Goal: Transaction & Acquisition: Purchase product/service

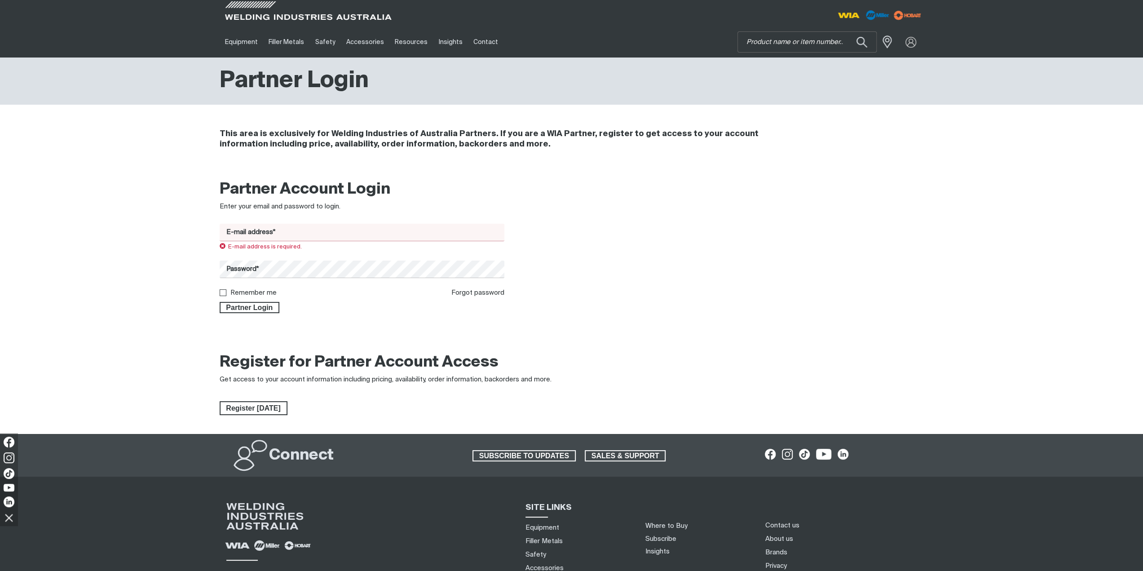
type input "[EMAIL_ADDRESS][DOMAIN_NAME]"
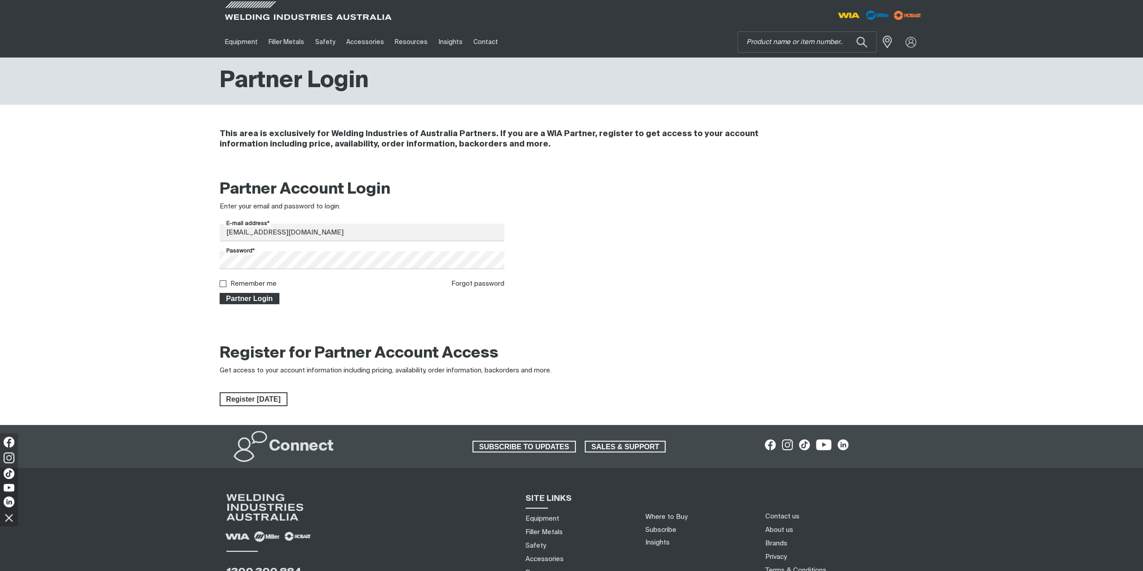
click at [269, 297] on span "Partner Login" at bounding box center [250, 299] width 58 height 12
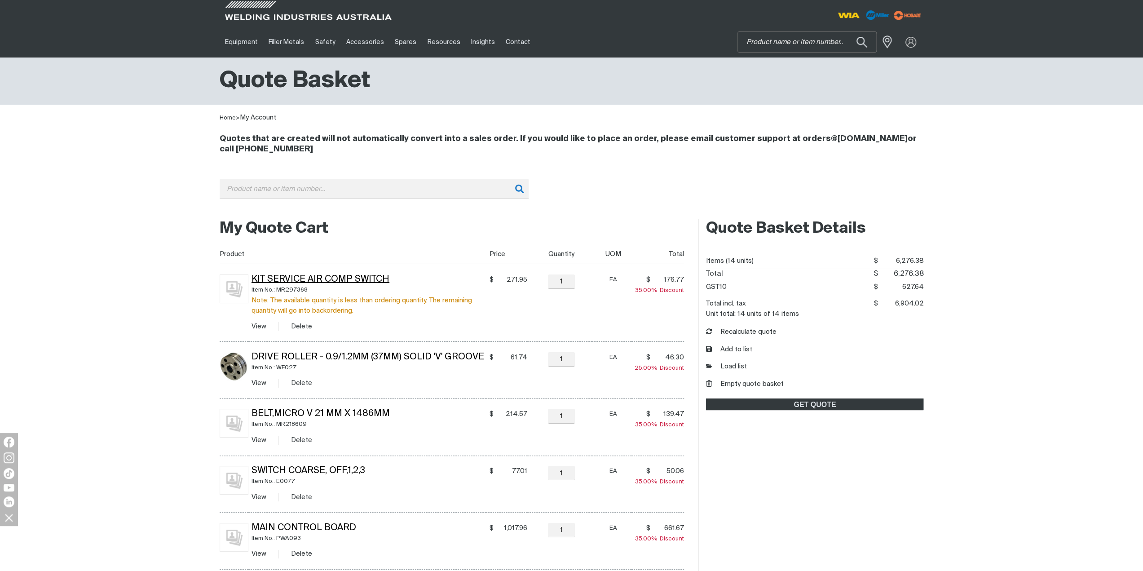
click at [319, 276] on link "Kit Service Air Comp Switch" at bounding box center [321, 279] width 138 height 9
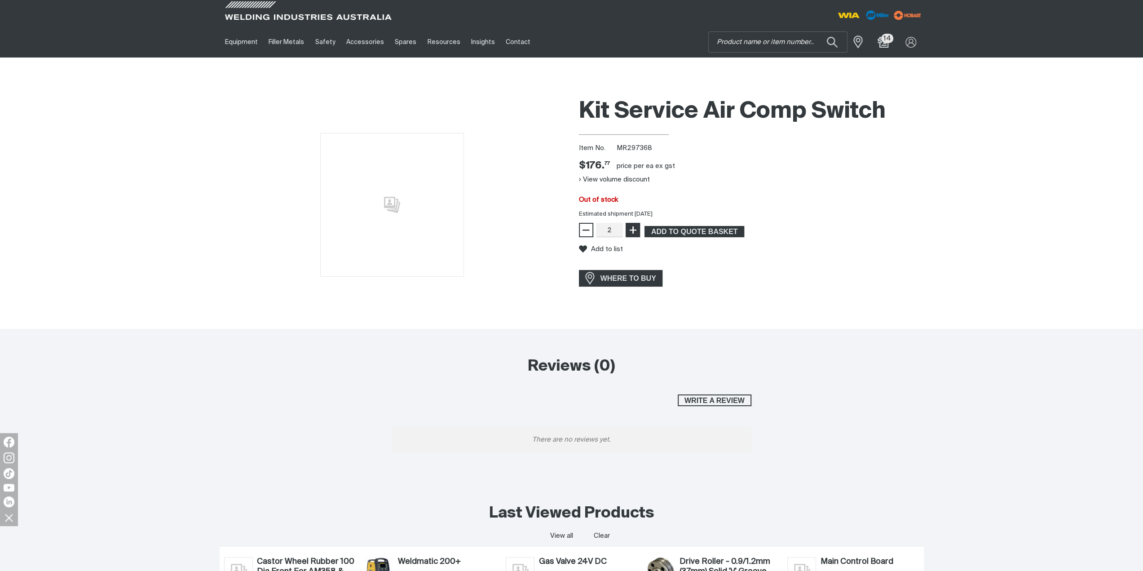
click at [633, 233] on span "+" at bounding box center [632, 229] width 9 height 15
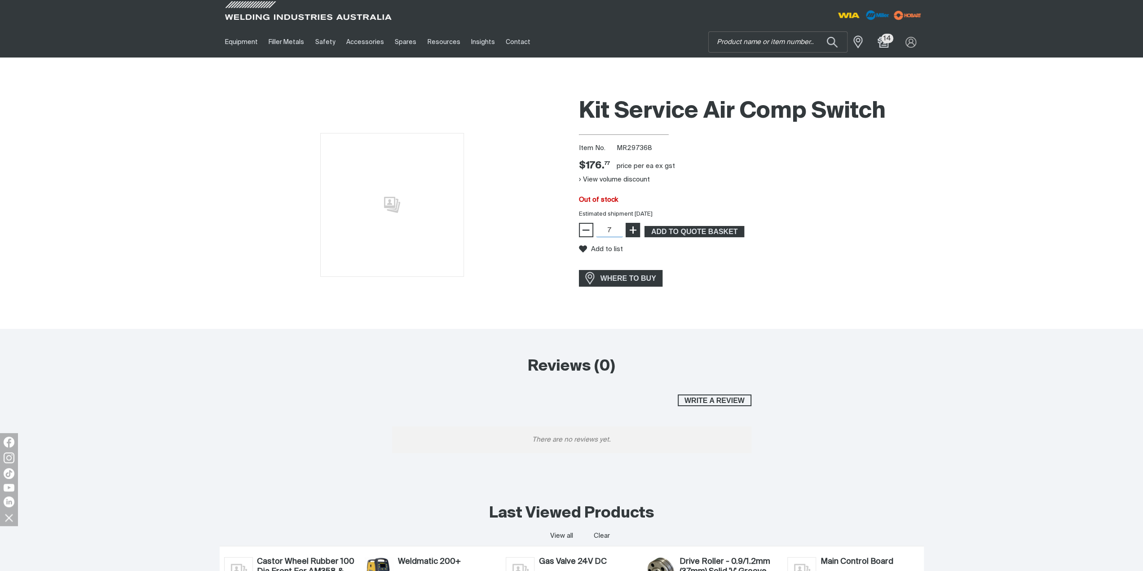
click at [633, 233] on span "+" at bounding box center [632, 229] width 9 height 15
click at [584, 233] on span "−" at bounding box center [586, 229] width 9 height 15
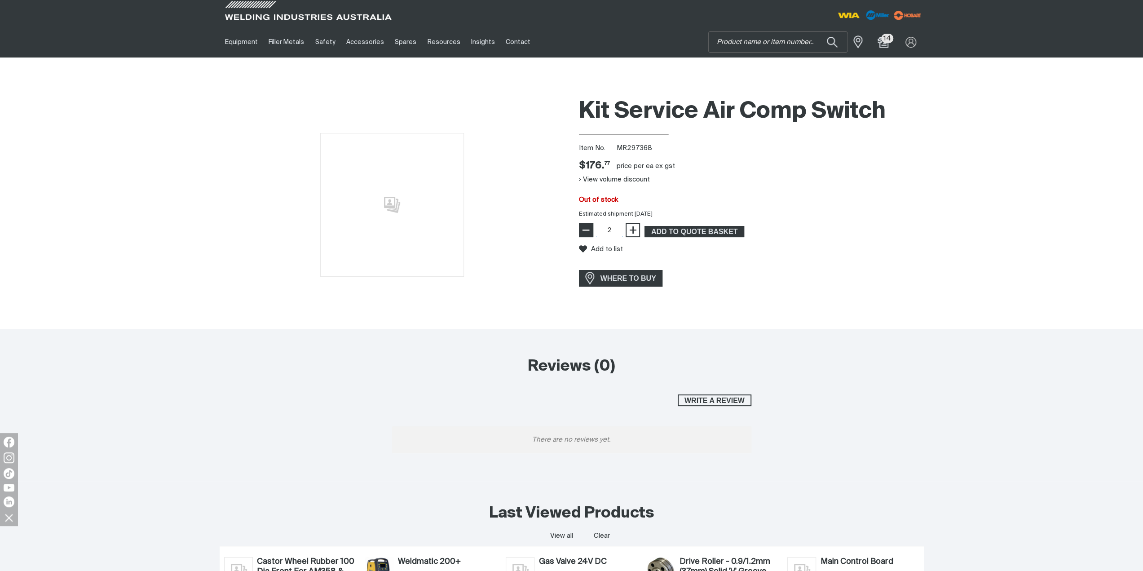
click at [584, 233] on span "−" at bounding box center [586, 229] width 9 height 15
type input "1"
click at [584, 233] on span "−" at bounding box center [586, 229] width 9 height 15
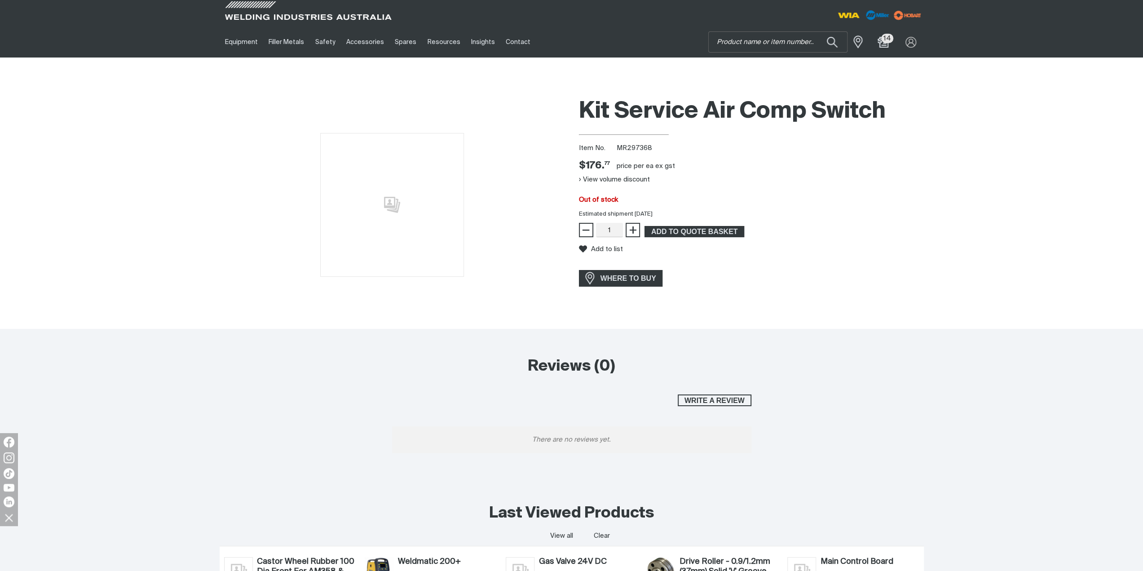
click at [875, 256] on div "Add to list" at bounding box center [751, 249] width 345 height 24
click at [637, 176] on button "View volume discount" at bounding box center [614, 179] width 71 height 14
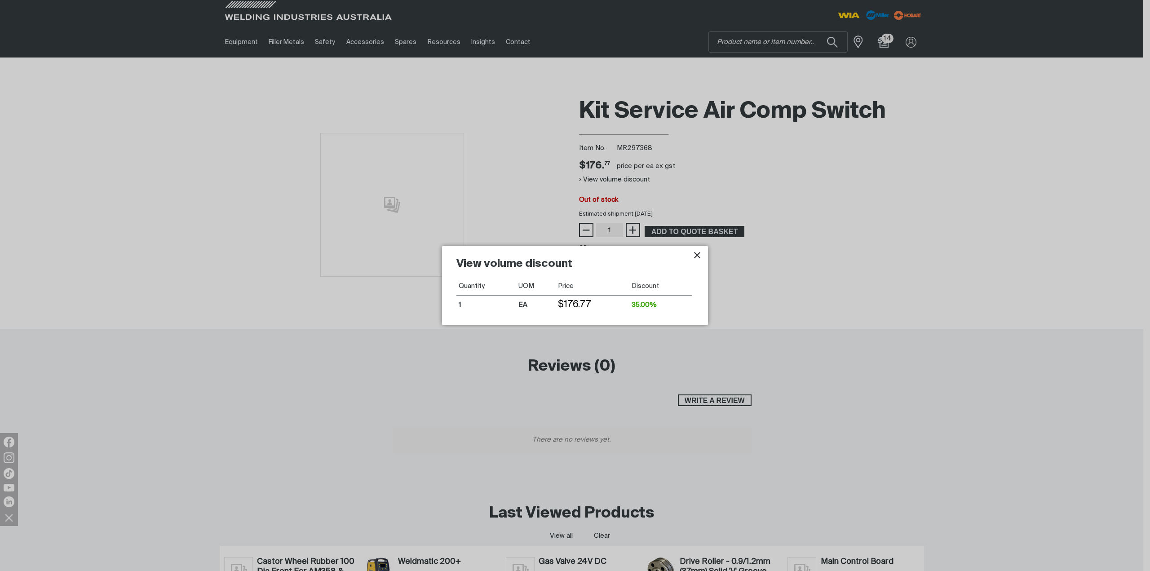
click at [696, 254] on icon "Close pop-up overlay" at bounding box center [697, 255] width 6 height 6
